Goal: Information Seeking & Learning: Learn about a topic

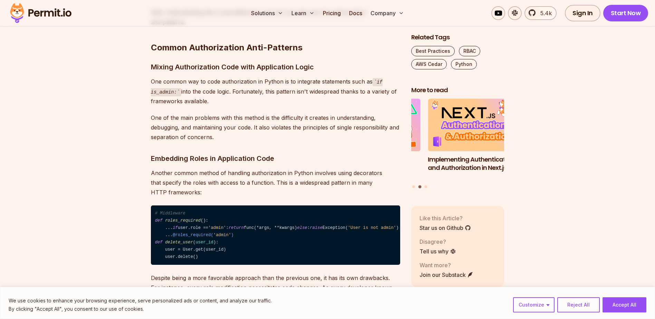
scroll to position [622, 0]
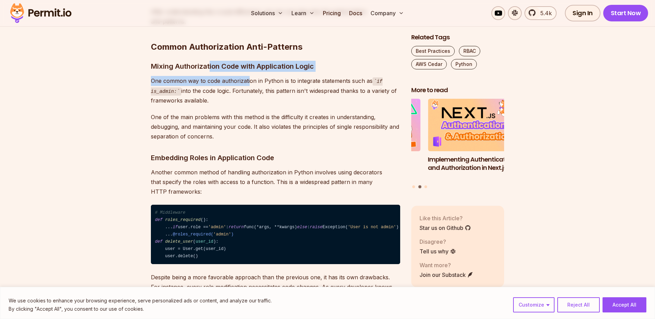
drag, startPoint x: 209, startPoint y: 66, endPoint x: 249, endPoint y: 78, distance: 41.4
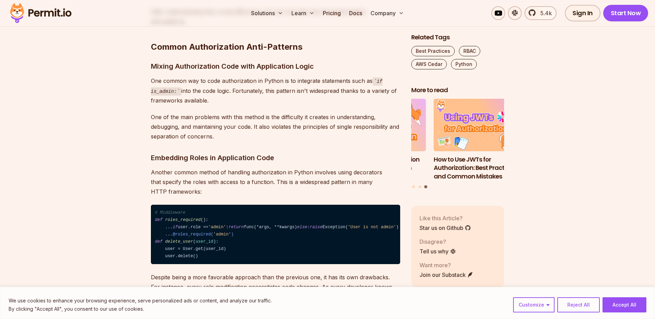
drag, startPoint x: 249, startPoint y: 78, endPoint x: 280, endPoint y: 80, distance: 31.2
click at [280, 80] on p "One common way to code authorization in Python is to integrate statements such …" at bounding box center [275, 90] width 249 height 29
click at [200, 84] on p "One common way to code authorization in Python is to integrate statements such …" at bounding box center [275, 90] width 249 height 29
drag, startPoint x: 204, startPoint y: 80, endPoint x: 211, endPoint y: 99, distance: 19.4
click at [211, 99] on p "One common way to code authorization in Python is to integrate statements such …" at bounding box center [275, 90] width 249 height 29
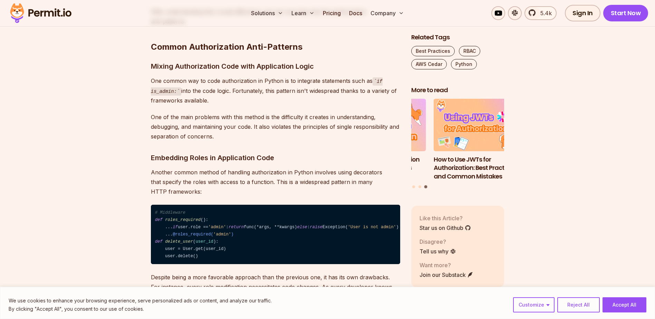
click at [157, 125] on p "One of the main problems with this method is the difficulty it creates in under…" at bounding box center [275, 126] width 249 height 29
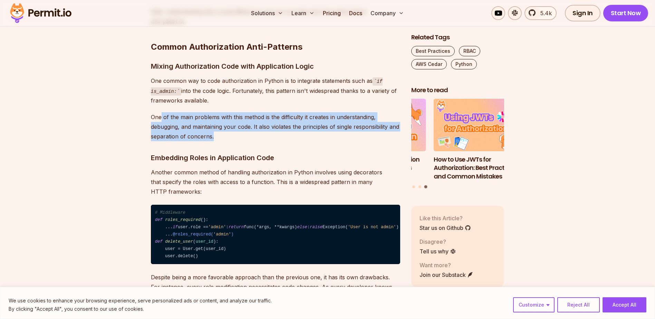
drag, startPoint x: 161, startPoint y: 115, endPoint x: 216, endPoint y: 137, distance: 59.8
click at [216, 137] on p "One of the main problems with this method is the difficulty it creates in under…" at bounding box center [275, 126] width 249 height 29
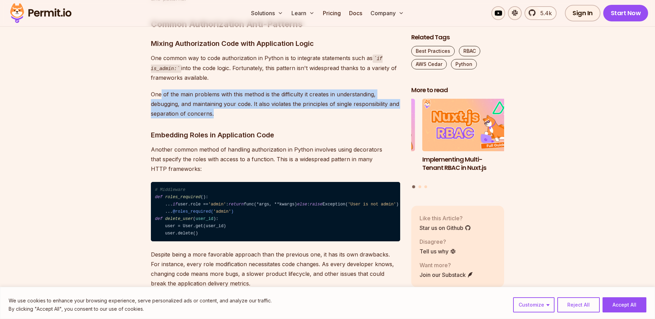
scroll to position [691, 0]
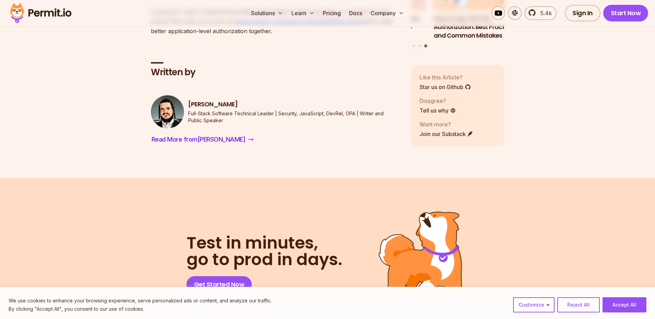
scroll to position [2590, 0]
